Goal: Check status: Check status

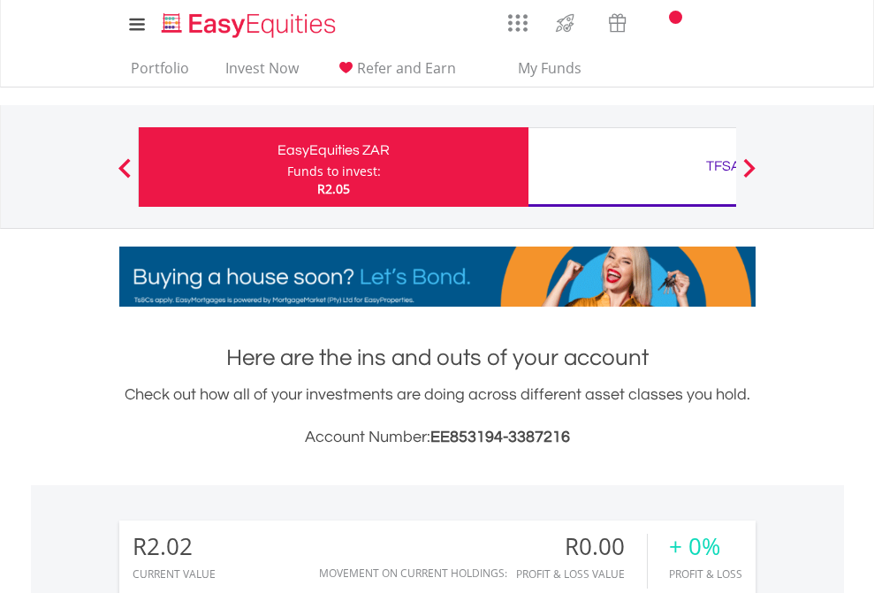
scroll to position [170, 278]
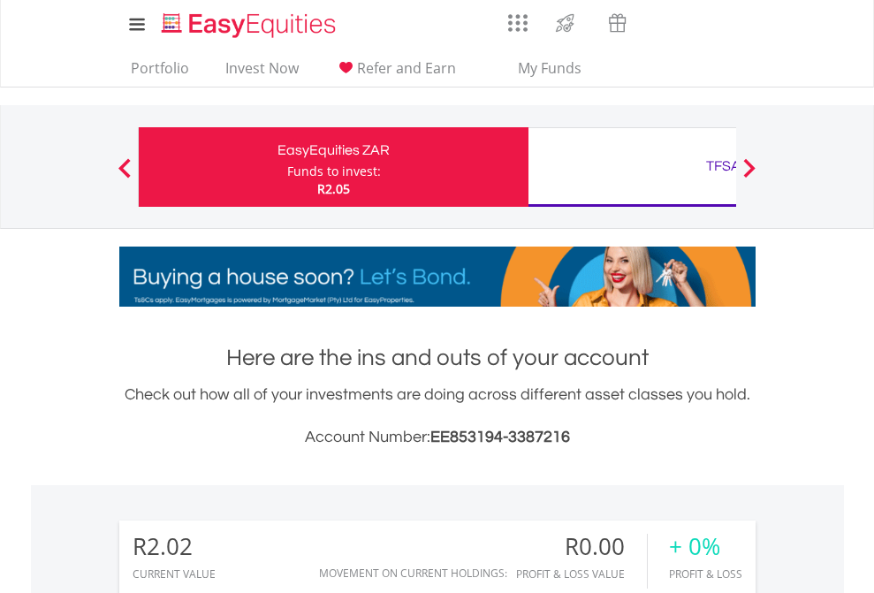
click at [287, 167] on div "Funds to invest:" at bounding box center [334, 172] width 94 height 18
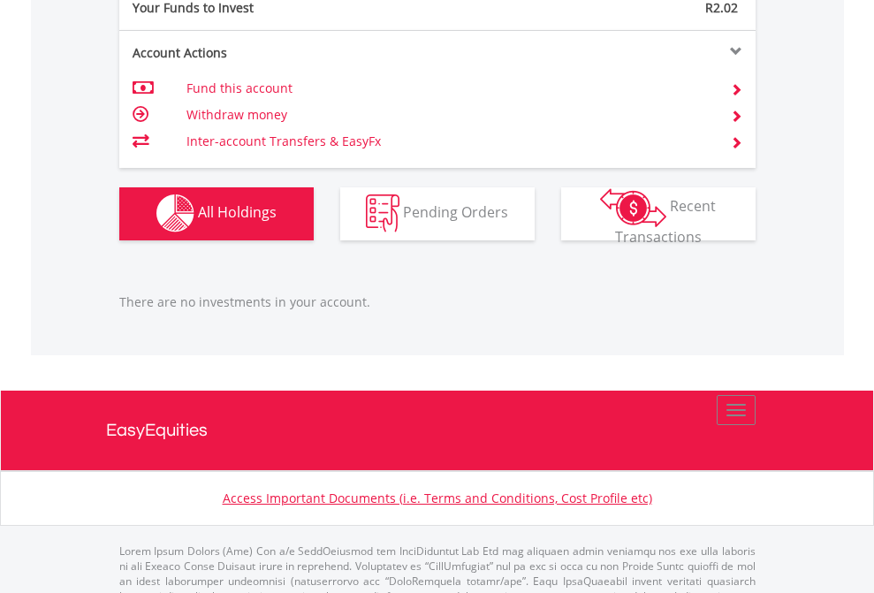
scroll to position [1750, 0]
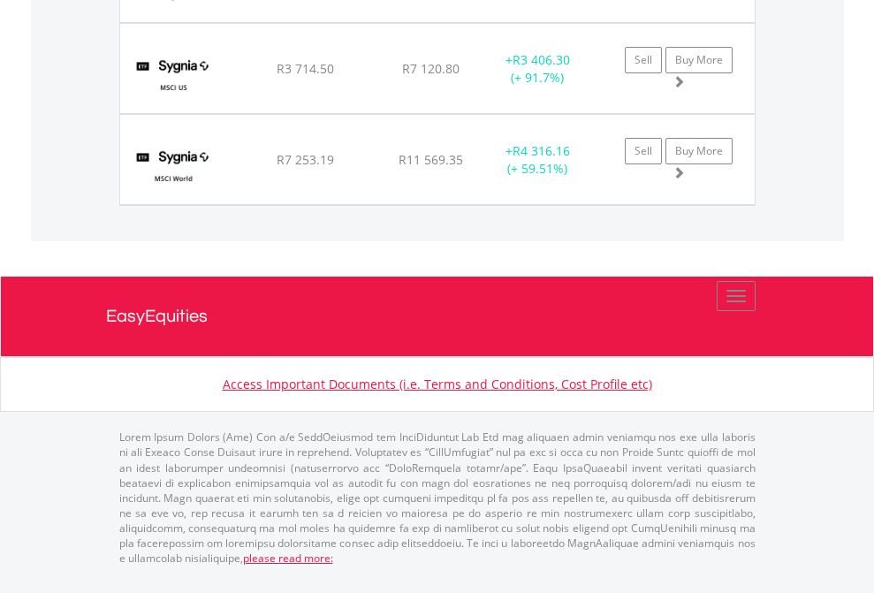
scroll to position [170, 278]
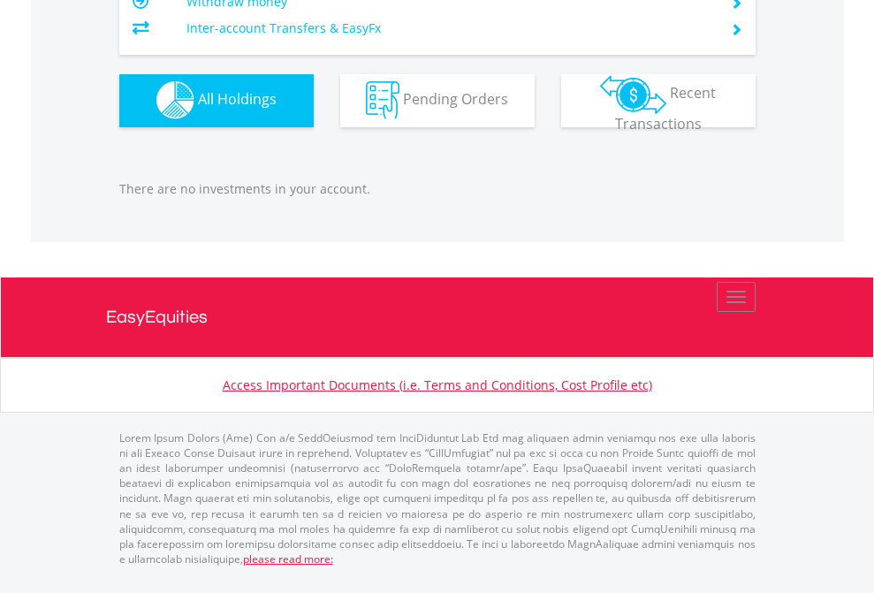
scroll to position [1750, 0]
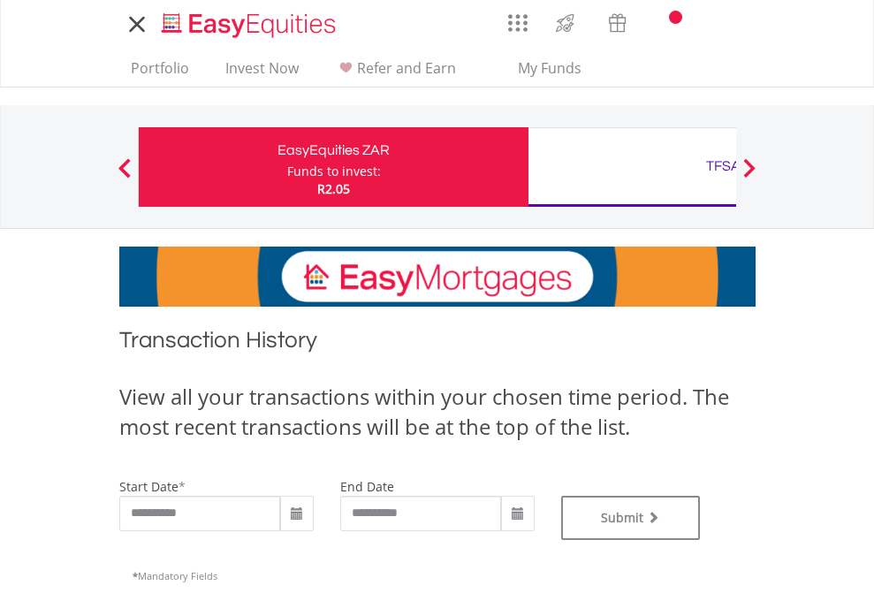
type input "**********"
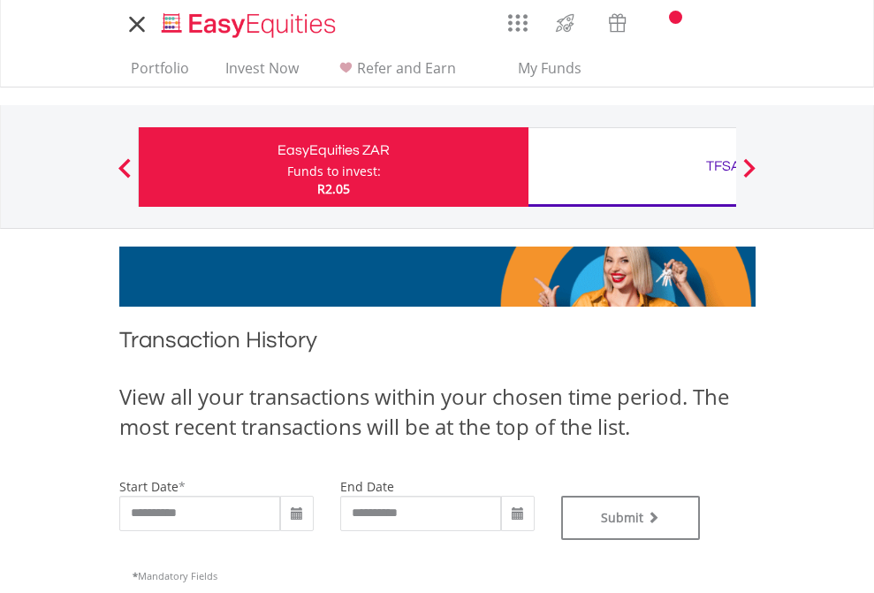
type input "**********"
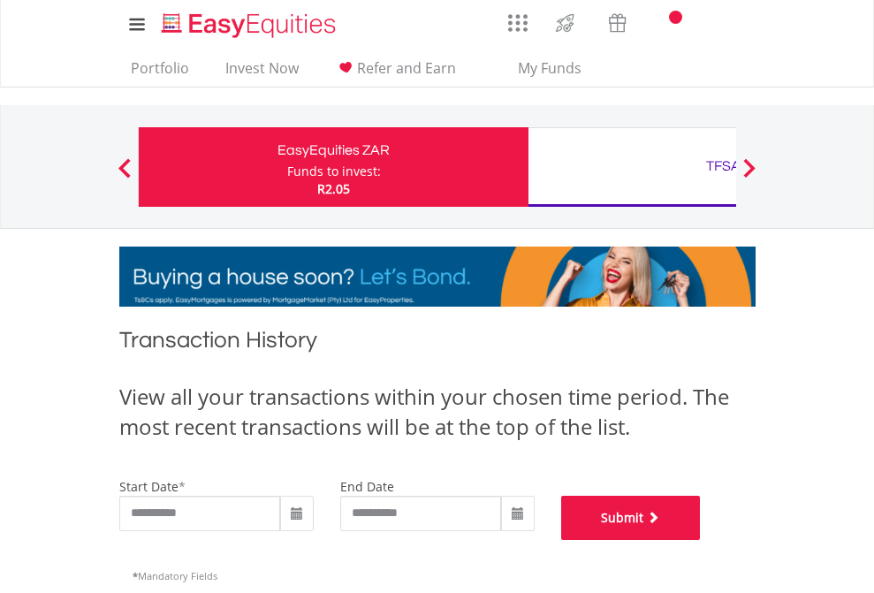
click at [701, 540] on button "Submit" at bounding box center [631, 518] width 140 height 44
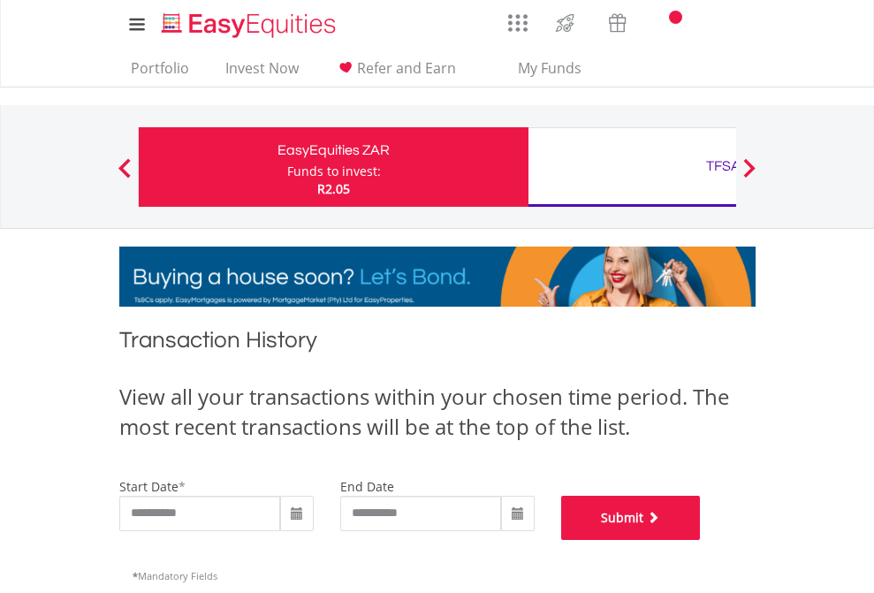
scroll to position [717, 0]
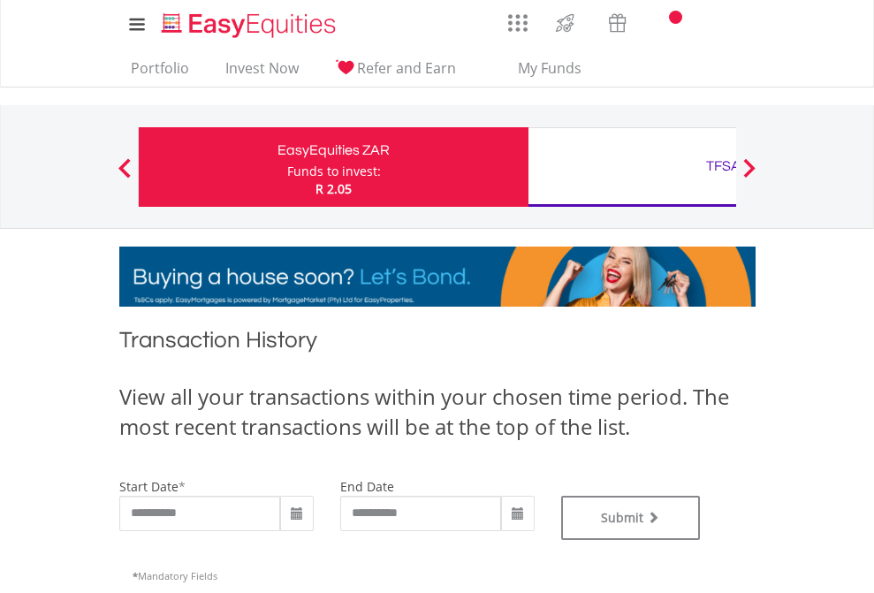
click at [632, 167] on div "TFSA" at bounding box center [723, 166] width 369 height 25
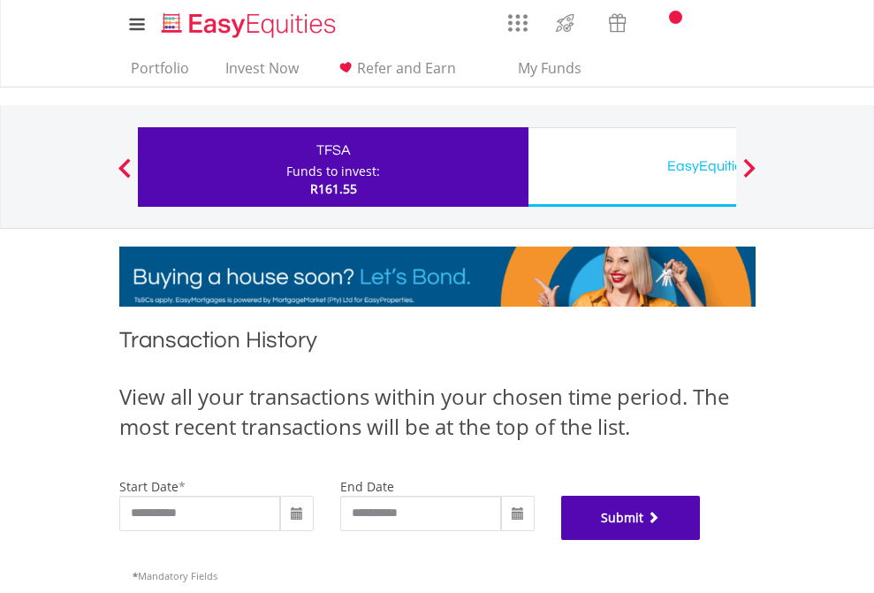
click at [701, 540] on button "Submit" at bounding box center [631, 518] width 140 height 44
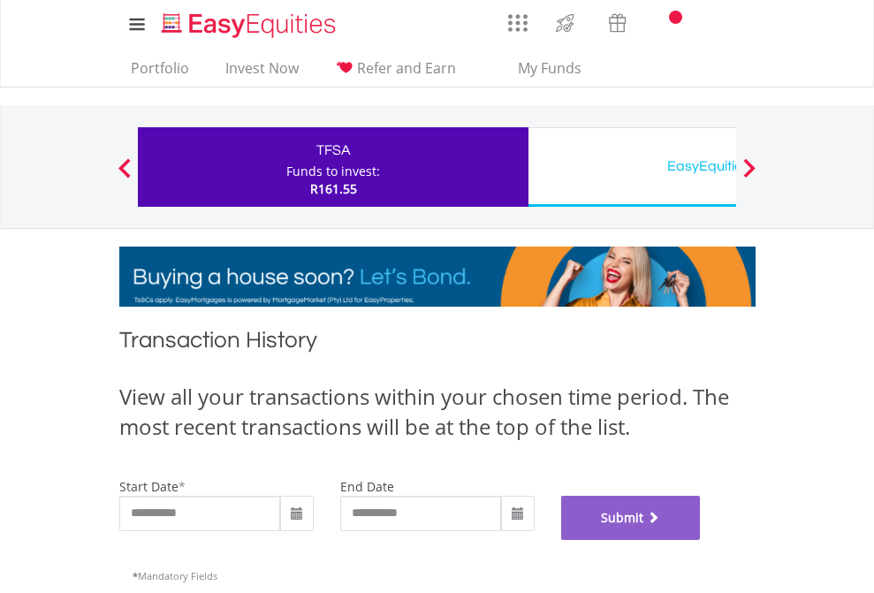
scroll to position [717, 0]
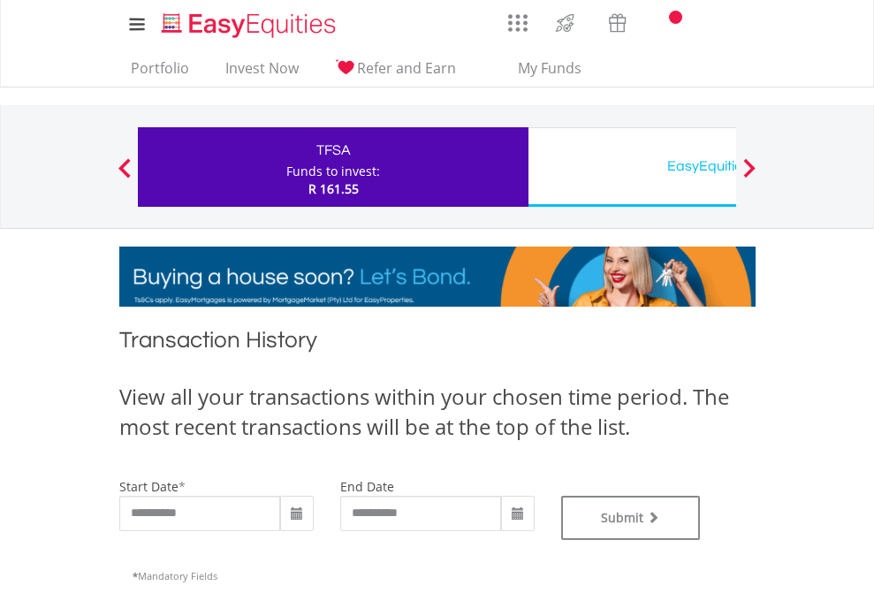
click at [632, 167] on div "EasyEquities USD" at bounding box center [723, 166] width 369 height 25
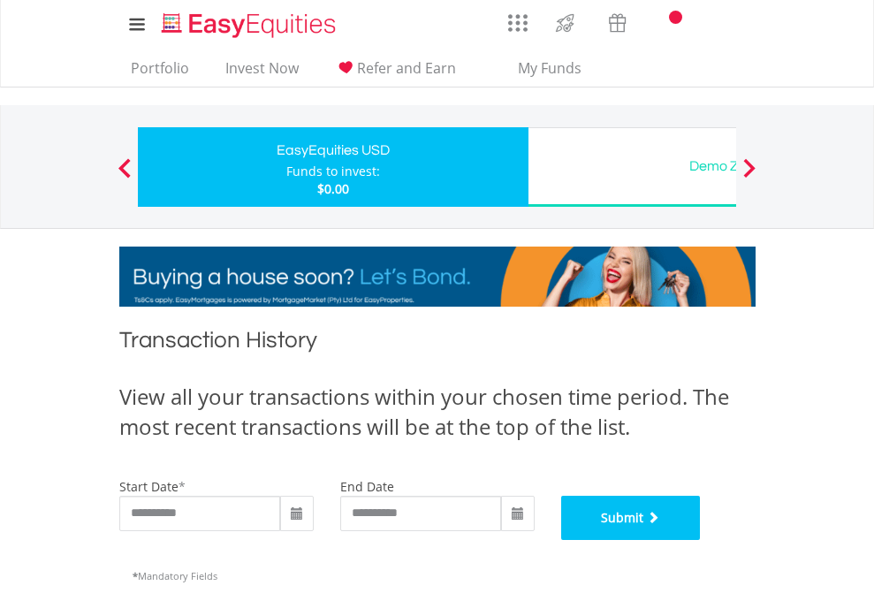
click at [701, 540] on button "Submit" at bounding box center [631, 518] width 140 height 44
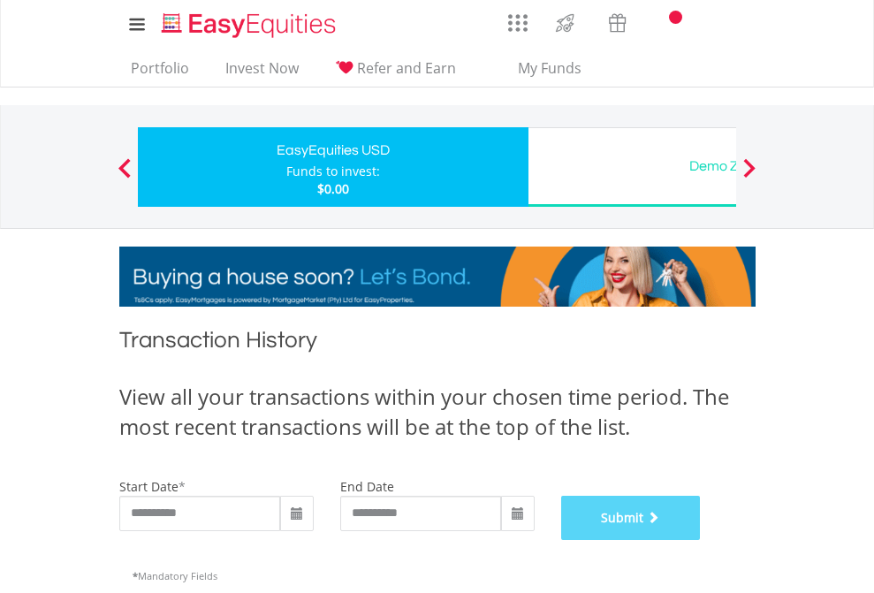
scroll to position [717, 0]
